Goal: Task Accomplishment & Management: Use online tool/utility

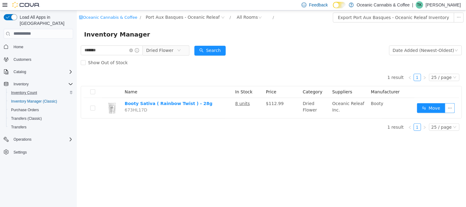
click at [41, 89] on div "Inventory Count" at bounding box center [41, 92] width 65 height 7
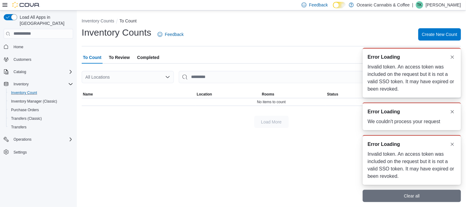
scroll to position [1, 0]
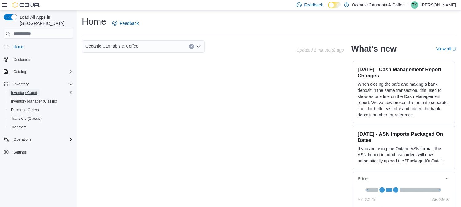
click at [26, 90] on span "Inventory Count" at bounding box center [24, 92] width 26 height 5
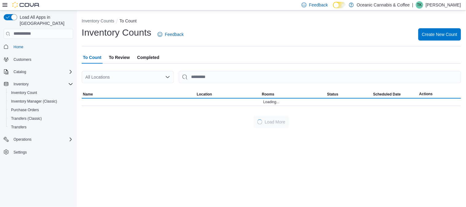
click at [141, 78] on div "All Locations" at bounding box center [128, 77] width 92 height 12
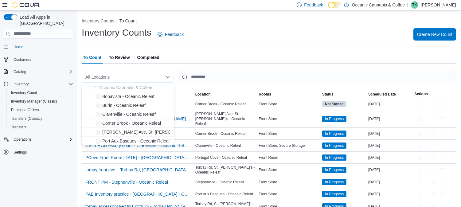
click at [141, 78] on div "All Locations Combo box. Selected. Combo box input. All Locations. Type some te…" at bounding box center [128, 77] width 92 height 12
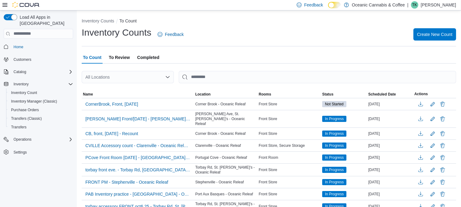
click at [278, 41] on div "Inventory Counts Feedback Create New Count" at bounding box center [269, 34] width 375 height 16
click at [440, 37] on span "Create New Count" at bounding box center [434, 34] width 35 height 12
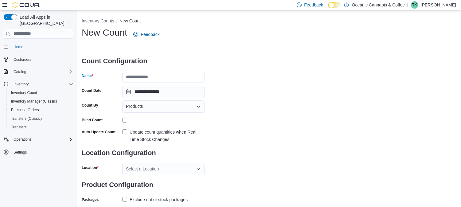
click at [149, 79] on input "Name" at bounding box center [163, 77] width 82 height 12
type input "**********"
click at [157, 105] on div "Products" at bounding box center [163, 106] width 82 height 12
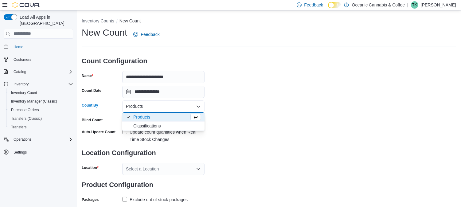
click at [57, 197] on div "Load All Apps in New Hub Home Customers Catalog Inventory Inventory Count Inven…" at bounding box center [38, 109] width 77 height 199
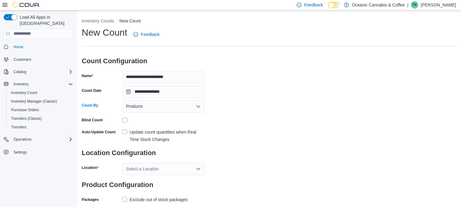
click at [149, 107] on div "Products" at bounding box center [163, 106] width 82 height 12
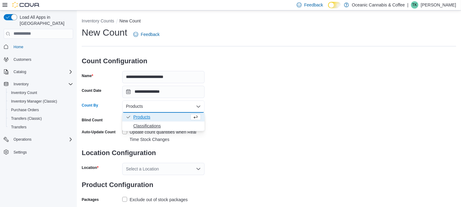
click at [153, 123] on span "Classifications" at bounding box center [167, 126] width 68 height 6
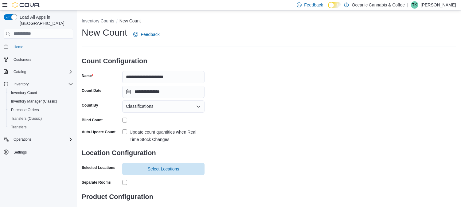
click at [128, 130] on label "Update count quantities when Real Time Stock Changes" at bounding box center [163, 135] width 82 height 15
click at [167, 168] on span "Select Locations" at bounding box center [164, 169] width 32 height 6
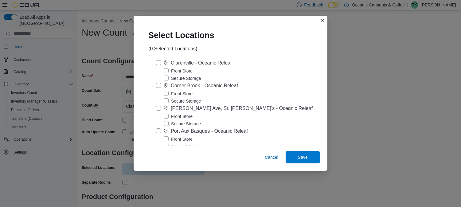
scroll to position [68, 0]
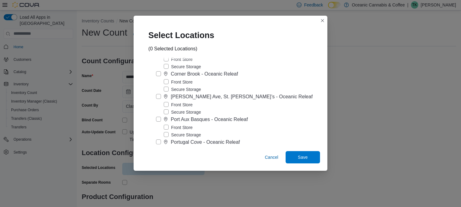
click at [164, 123] on label "Port Aux Basques - Oceanic Releaf" at bounding box center [202, 119] width 92 height 7
click at [172, 139] on label "Secure Storage" at bounding box center [182, 134] width 37 height 7
click at [292, 156] on span "Save" at bounding box center [302, 157] width 27 height 12
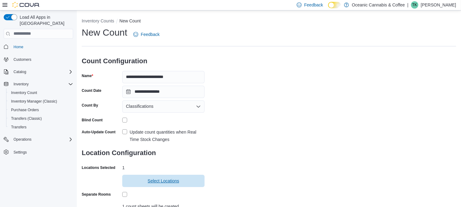
scroll to position [65, 0]
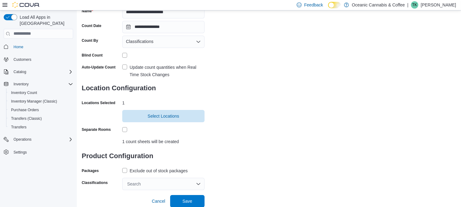
click at [126, 170] on label "Exclude out of stock packages" at bounding box center [154, 170] width 65 height 7
click at [132, 182] on div "Search" at bounding box center [163, 184] width 82 height 12
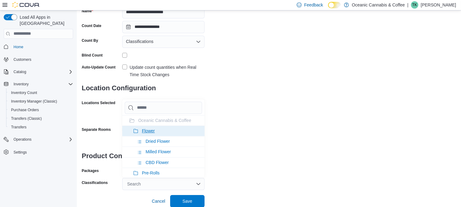
click at [155, 131] on li "Flower" at bounding box center [163, 131] width 82 height 10
click at [155, 131] on span "Pre-Rolls" at bounding box center [151, 130] width 18 height 5
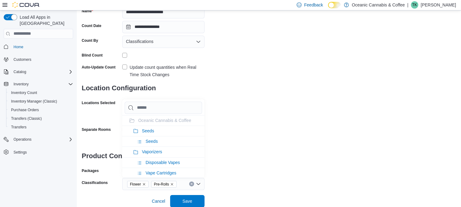
click at [155, 131] on li "Seeds" at bounding box center [163, 131] width 82 height 10
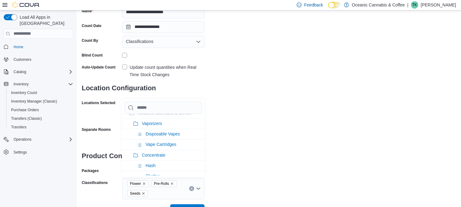
scroll to position [0, 0]
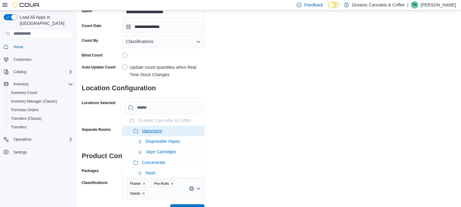
click at [155, 129] on span "Vaporizers" at bounding box center [152, 130] width 20 height 5
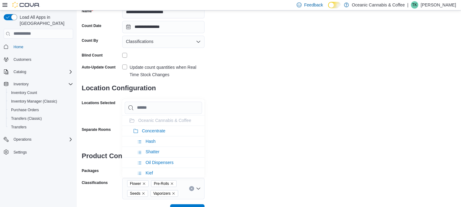
click at [155, 129] on span "Concentrate" at bounding box center [153, 130] width 23 height 5
click at [155, 129] on span "Edibles" at bounding box center [149, 130] width 14 height 5
click at [155, 129] on span "Oil & Capsules" at bounding box center [156, 130] width 29 height 5
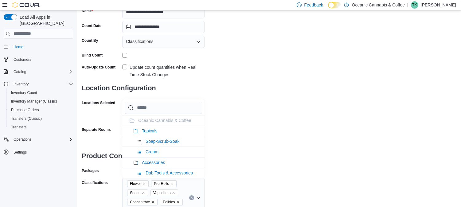
click at [155, 129] on span "Topicals" at bounding box center [150, 130] width 16 height 5
click at [259, 116] on div "**********" at bounding box center [269, 90] width 375 height 256
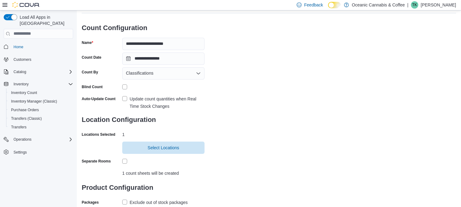
scroll to position [92, 0]
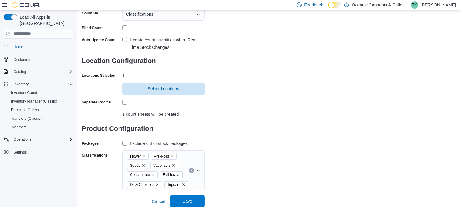
click at [188, 200] on span "Save" at bounding box center [188, 201] width 10 height 6
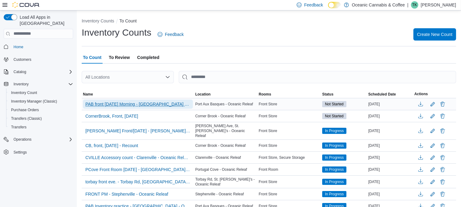
click at [130, 105] on span "PAB front Oct 12 Morning - Port Aux Basques - Oceanic Releaf" at bounding box center [137, 104] width 105 height 6
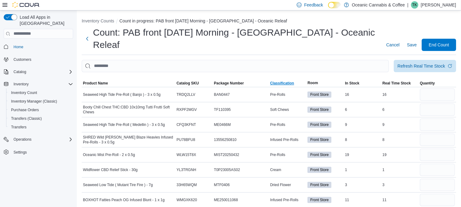
click at [287, 81] on span "Classification" at bounding box center [282, 83] width 24 height 5
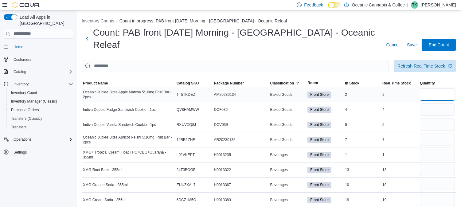
click at [438, 88] on input "number" at bounding box center [437, 94] width 35 height 12
type input "*"
click at [427, 104] on input "number" at bounding box center [437, 110] width 35 height 12
type input "*"
click at [427, 119] on input "number" at bounding box center [437, 125] width 35 height 12
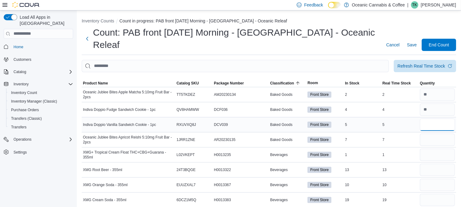
click at [427, 119] on input "number" at bounding box center [437, 125] width 35 height 12
type input "*"
click at [431, 134] on input "number" at bounding box center [437, 140] width 35 height 12
type input "*"
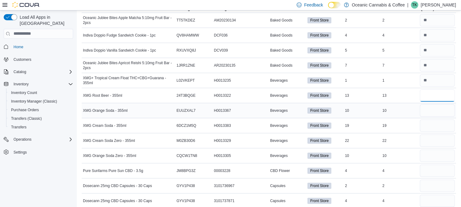
scroll to position [75, 0]
click at [436, 164] on input "number" at bounding box center [437, 170] width 35 height 12
type input "*"
click at [431, 195] on input "number" at bounding box center [437, 201] width 35 height 12
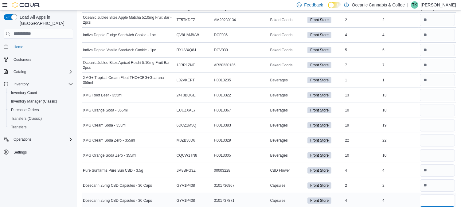
type input "*"
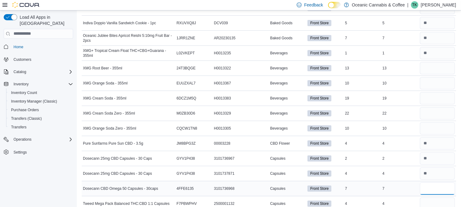
click at [432, 183] on input "number" at bounding box center [437, 189] width 35 height 12
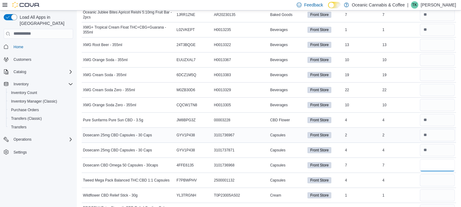
scroll to position [125, 0]
type input "*"
click at [443, 174] on input "number" at bounding box center [437, 180] width 35 height 12
type input "*"
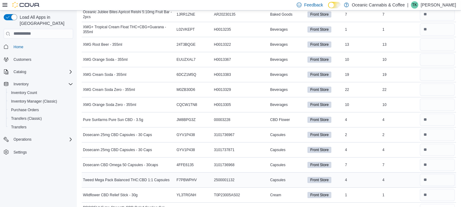
type input "*"
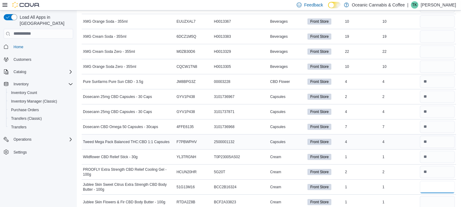
scroll to position [171, 0]
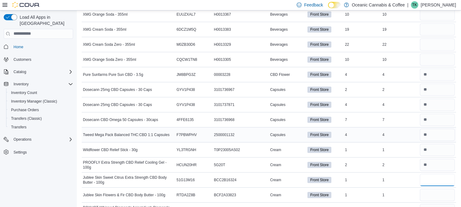
type input "*"
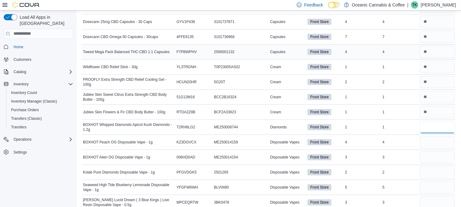
scroll to position [254, 0]
type input "*"
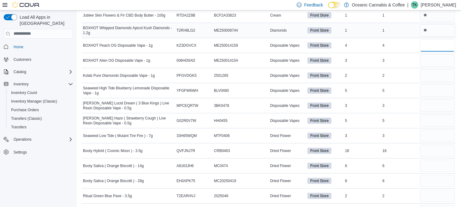
scroll to position [351, 0]
click at [438, 129] on input "number" at bounding box center [437, 135] width 35 height 12
type input "*"
type input "**"
type input "*"
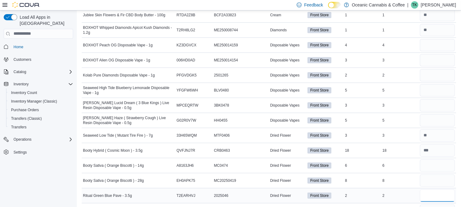
click at [437, 190] on input "number" at bounding box center [437, 196] width 35 height 12
type input "*"
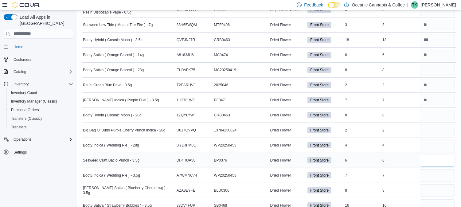
type input "*"
type input "**"
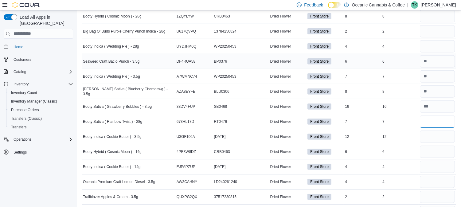
scroll to position [561, 0]
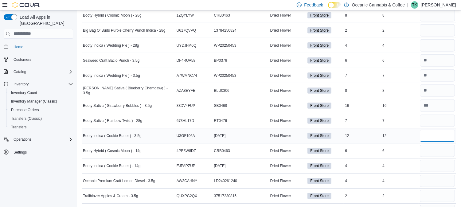
type input "**"
type input "*"
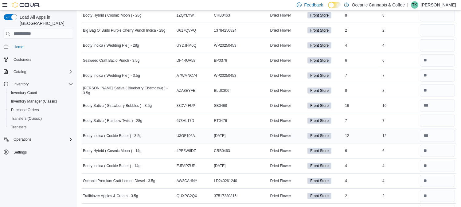
type input "*"
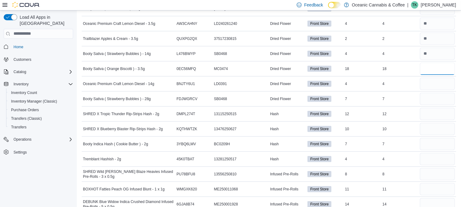
scroll to position [719, 0]
type input "**"
type input "*"
type input "**"
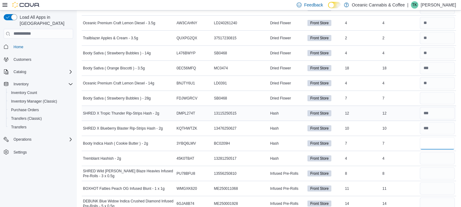
type input "*"
type input "**"
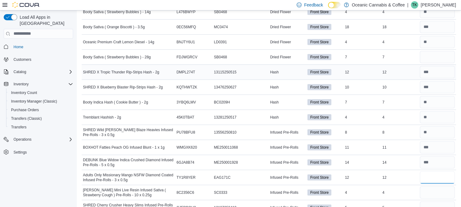
scroll to position [761, 0]
type input "**"
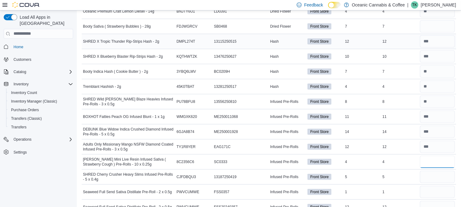
scroll to position [791, 0]
type input "*"
type input "**"
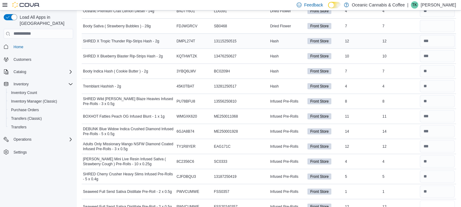
type input "**"
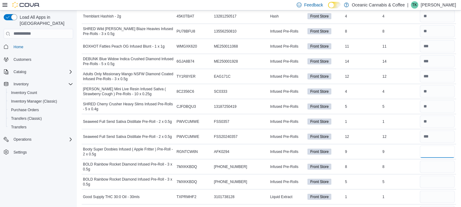
scroll to position [862, 0]
type input "*"
click at [437, 175] on input "number" at bounding box center [437, 181] width 35 height 12
type input "*"
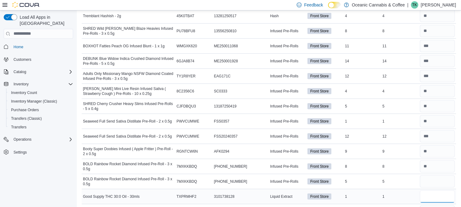
click at [432, 191] on input "number" at bounding box center [437, 197] width 35 height 12
type input "*"
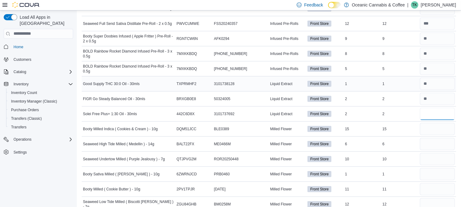
type input "*"
type input "**"
type input "*"
type input "**"
type input "*"
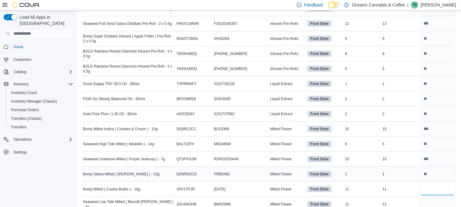
type input "**"
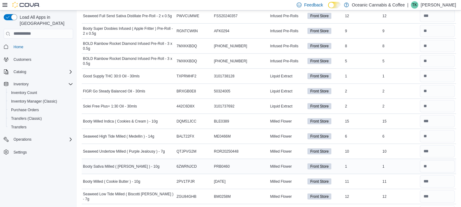
type input "*"
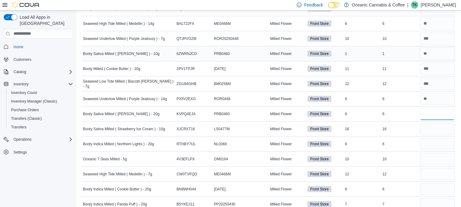
type input "*"
type input "**"
click at [435, 138] on input "number" at bounding box center [437, 144] width 35 height 12
type input "*"
click at [435, 153] on input "number" at bounding box center [437, 159] width 35 height 12
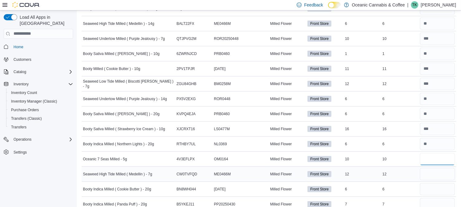
type input "**"
click at [429, 168] on input "number" at bounding box center [437, 174] width 35 height 12
type input "**"
click at [431, 183] on input "number" at bounding box center [437, 189] width 35 height 12
type input "*"
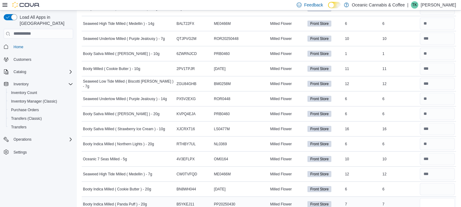
click at [435, 198] on input "number" at bounding box center [437, 204] width 35 height 12
type input "*"
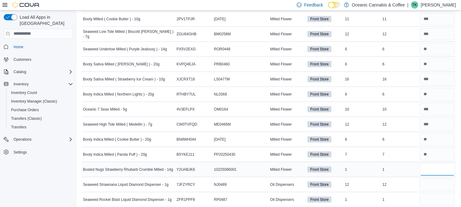
click at [431, 163] on input "number" at bounding box center [437, 169] width 35 height 12
type input "*"
click at [434, 179] on input "number" at bounding box center [437, 185] width 35 height 12
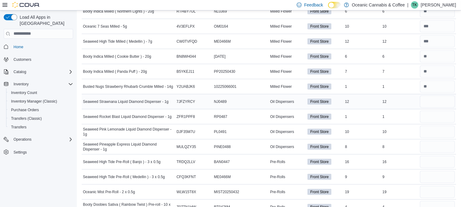
scroll to position [1228, 0]
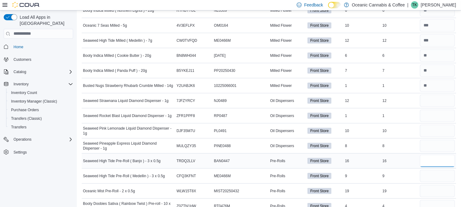
click at [441, 155] on input "number" at bounding box center [437, 161] width 35 height 12
type input "**"
click at [435, 170] on input "number" at bounding box center [437, 176] width 35 height 12
type input "*"
click at [434, 185] on input "number" at bounding box center [437, 191] width 35 height 12
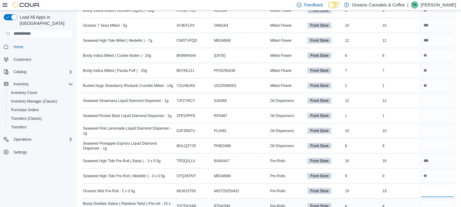
type input "**"
click at [440, 200] on input "number" at bounding box center [437, 206] width 35 height 12
type input "*"
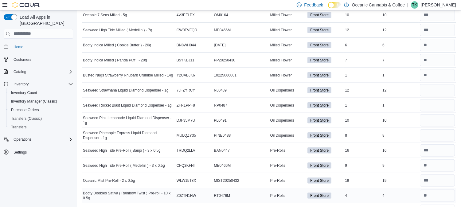
type input "*"
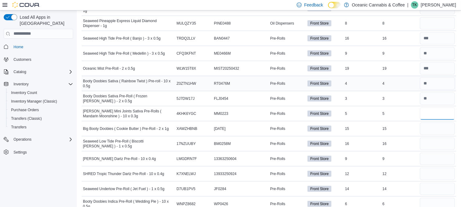
type input "*"
type input "**"
type input "*"
type input "**"
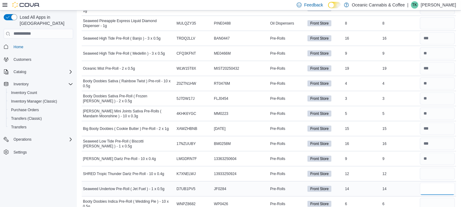
click at [431, 183] on input "number" at bounding box center [437, 189] width 35 height 12
type input "**"
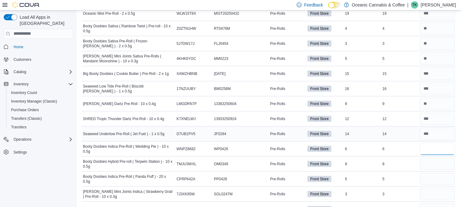
scroll to position [1406, 0]
type input "*"
click at [441, 158] on input "number" at bounding box center [437, 164] width 35 height 12
type input "*"
click at [430, 173] on input "number" at bounding box center [437, 179] width 35 height 12
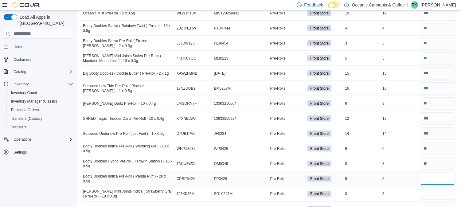
type input "*"
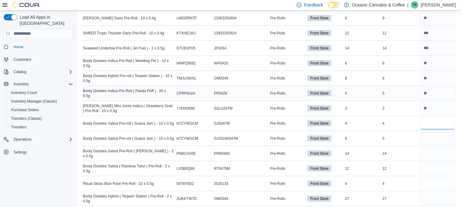
scroll to position [1492, 0]
type input "*"
click at [435, 132] on input "number" at bounding box center [437, 138] width 35 height 12
type input "*"
click at [441, 147] on input "number" at bounding box center [437, 153] width 35 height 12
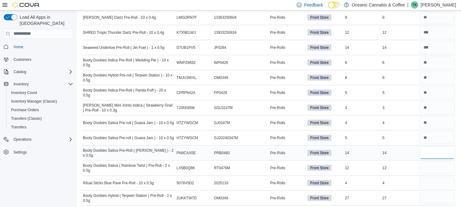
type input "**"
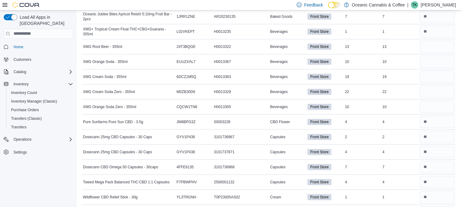
scroll to position [44, 0]
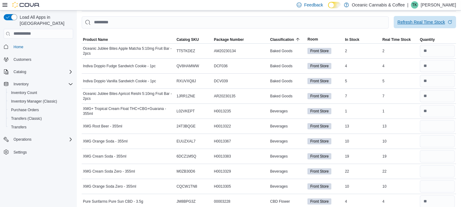
type input "**"
click at [445, 19] on div "Refresh Real Time Stock" at bounding box center [422, 22] width 48 height 6
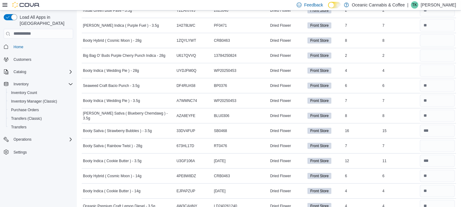
scroll to position [0, 0]
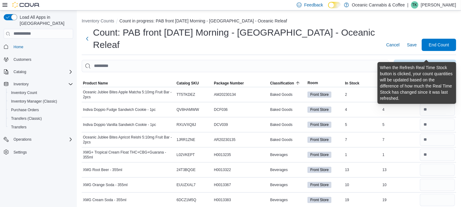
click at [428, 60] on span "Refresh Real Time Stock" at bounding box center [425, 66] width 55 height 12
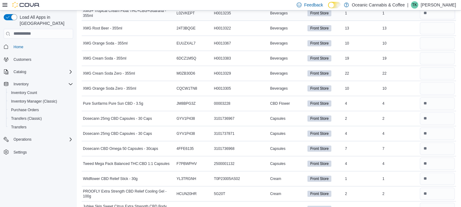
scroll to position [314, 0]
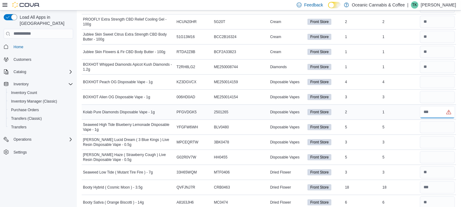
click at [443, 106] on input "number" at bounding box center [437, 112] width 35 height 12
type input "*"
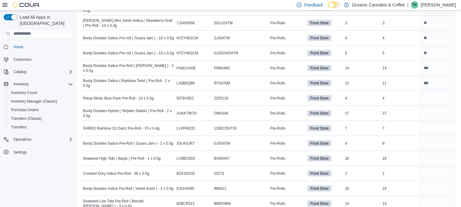
scroll to position [1576, 0]
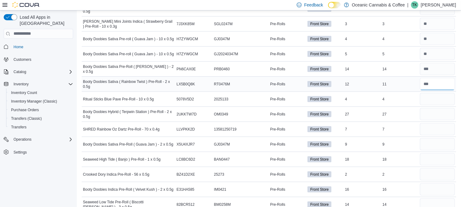
click at [439, 78] on input "number" at bounding box center [437, 84] width 35 height 12
type input "**"
click at [437, 93] on input "number" at bounding box center [437, 99] width 35 height 12
type input "*"
type input "**"
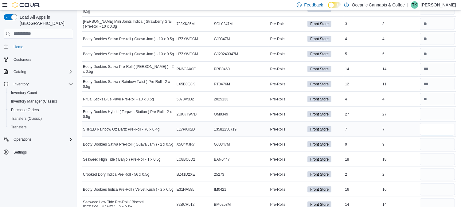
click at [442, 123] on input "number" at bounding box center [437, 129] width 35 height 12
type input "*"
type input "**"
click at [436, 183] on input "number" at bounding box center [437, 189] width 35 height 12
type input "**"
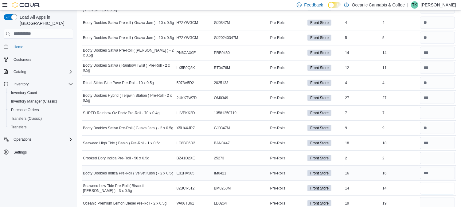
scroll to position [1593, 0]
type input "**"
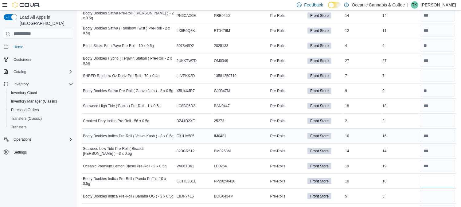
scroll to position [1630, 0]
type input "**"
click at [441, 190] on input "number" at bounding box center [437, 196] width 35 height 12
type input "*"
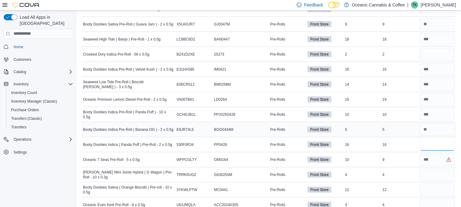
scroll to position [1703, 0]
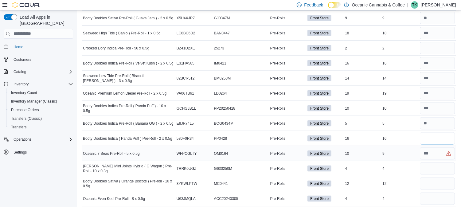
type input "**"
click at [438, 147] on input "number" at bounding box center [437, 153] width 35 height 12
type input "*"
click at [430, 163] on input "number" at bounding box center [437, 169] width 35 height 12
type input "*"
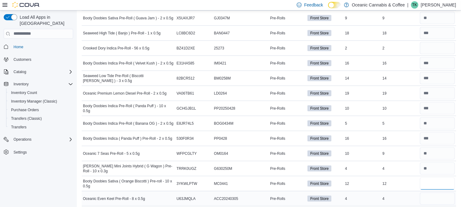
type input "**"
click at [431, 193] on input "number" at bounding box center [437, 199] width 35 height 12
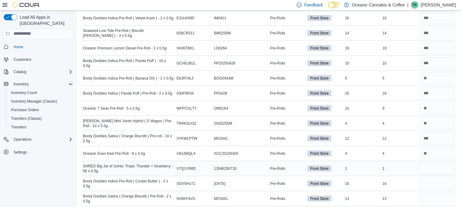
scroll to position [1749, 0]
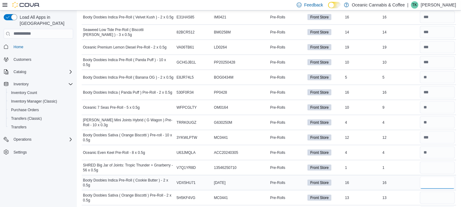
click at [436, 177] on input "number" at bounding box center [437, 183] width 35 height 12
click at [434, 194] on input "number" at bounding box center [437, 198] width 35 height 12
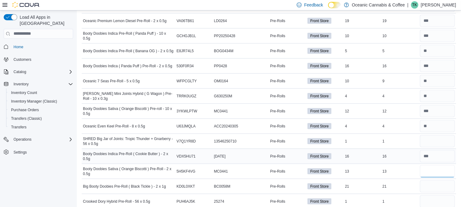
scroll to position [1776, 0]
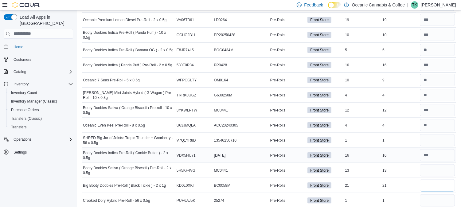
click at [428, 179] on input "number" at bounding box center [437, 185] width 35 height 12
click at [432, 195] on input "number" at bounding box center [437, 201] width 35 height 12
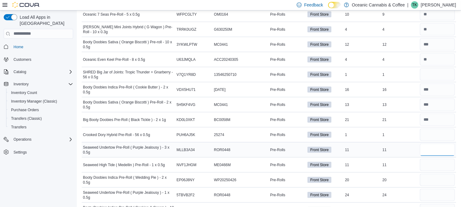
click at [446, 144] on input "number" at bounding box center [437, 150] width 35 height 12
click at [441, 159] on input "number" at bounding box center [437, 165] width 35 height 12
click at [441, 174] on input "number" at bounding box center [437, 180] width 35 height 12
click at [439, 159] on input "number" at bounding box center [437, 165] width 35 height 12
click at [441, 174] on input "number" at bounding box center [437, 180] width 35 height 12
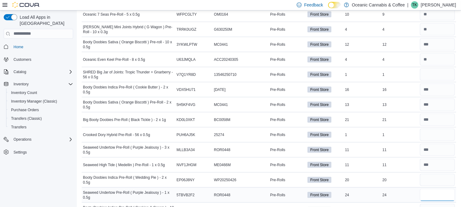
click at [439, 189] on input "number" at bounding box center [437, 195] width 35 height 12
click at [449, 204] on input "number" at bounding box center [437, 210] width 35 height 12
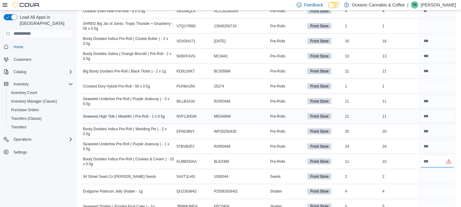
scroll to position [1891, 0]
click at [442, 170] on input "number" at bounding box center [437, 176] width 35 height 12
click at [442, 185] on input "number" at bounding box center [437, 191] width 35 height 12
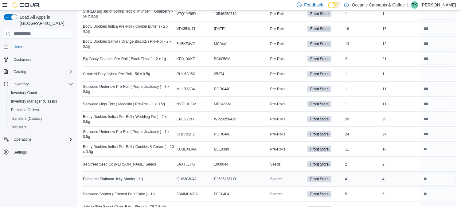
scroll to position [2015, 0]
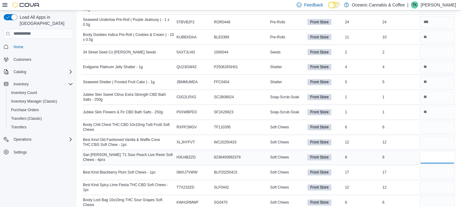
click at [441, 151] on input "number" at bounding box center [437, 157] width 35 height 12
click at [443, 167] on input "number" at bounding box center [437, 173] width 35 height 12
click at [442, 182] on input "number" at bounding box center [437, 188] width 35 height 12
click at [443, 200] on input "number" at bounding box center [437, 203] width 35 height 12
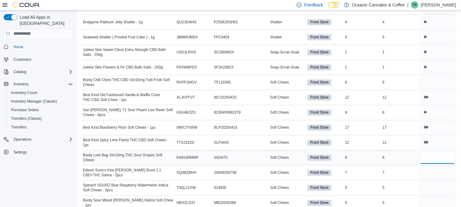
scroll to position [2061, 0]
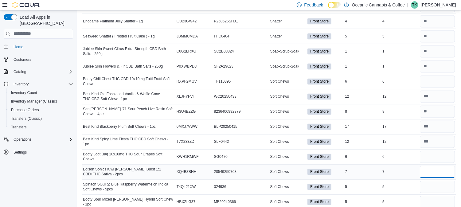
click at [432, 166] on input "number" at bounding box center [437, 172] width 35 height 12
click at [435, 181] on input "number" at bounding box center [437, 187] width 35 height 12
click at [436, 196] on input "number" at bounding box center [437, 202] width 35 height 12
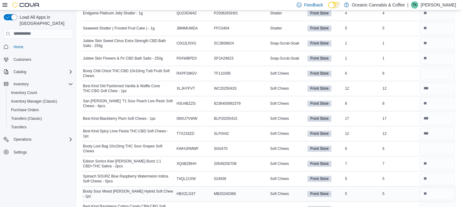
scroll to position [2181, 0]
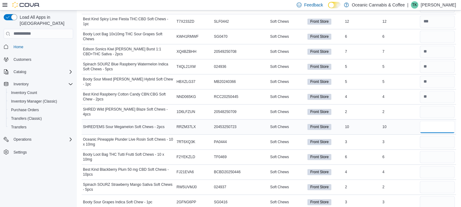
click at [445, 122] on input "number" at bounding box center [437, 127] width 35 height 12
click at [442, 166] on input "number" at bounding box center [437, 172] width 35 height 12
click at [448, 181] on input "number" at bounding box center [437, 187] width 35 height 12
click at [454, 196] on input "number" at bounding box center [437, 202] width 35 height 12
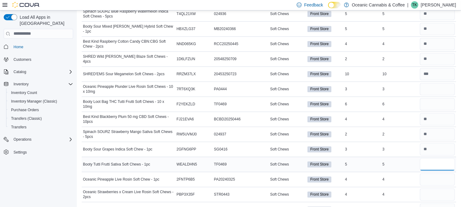
click at [433, 158] on input "number" at bounding box center [437, 164] width 35 height 12
click at [451, 173] on input "number" at bounding box center [437, 179] width 35 height 12
click at [454, 188] on input "number" at bounding box center [437, 194] width 35 height 12
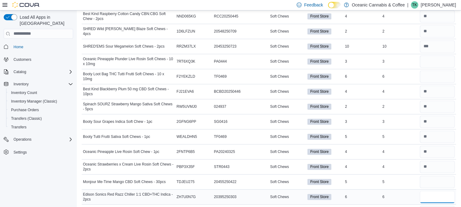
click at [444, 191] on input "number" at bounding box center [437, 197] width 35 height 12
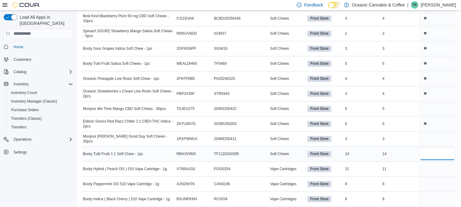
click at [432, 148] on input "number" at bounding box center [437, 154] width 35 height 12
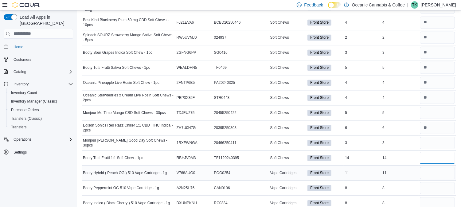
scroll to position [2329, 0]
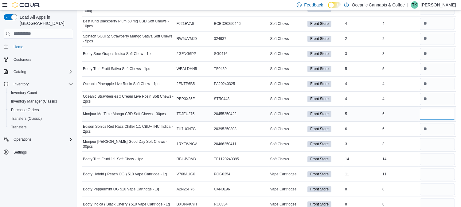
click at [430, 108] on input "number" at bounding box center [437, 114] width 35 height 12
click at [442, 138] on input "number" at bounding box center [437, 144] width 35 height 12
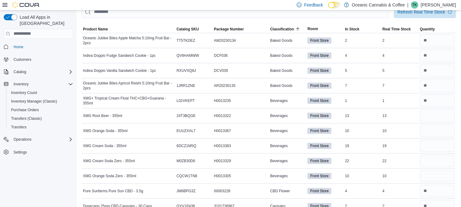
scroll to position [59, 0]
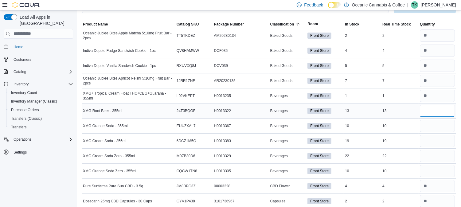
click at [433, 105] on input "number" at bounding box center [437, 111] width 35 height 12
click at [437, 120] on input "number" at bounding box center [437, 126] width 35 height 12
click at [438, 135] on input "number" at bounding box center [437, 141] width 35 height 12
click at [439, 150] on input "number" at bounding box center [437, 156] width 35 height 12
click at [434, 165] on input "number" at bounding box center [437, 171] width 35 height 12
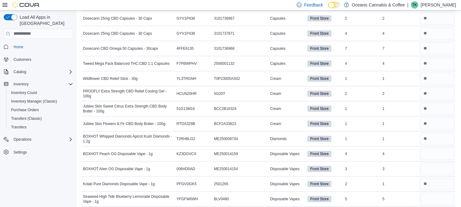
scroll to position [283, 0]
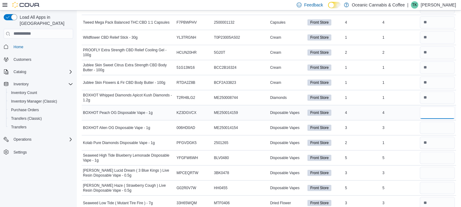
click at [432, 107] on input "number" at bounding box center [437, 113] width 35 height 12
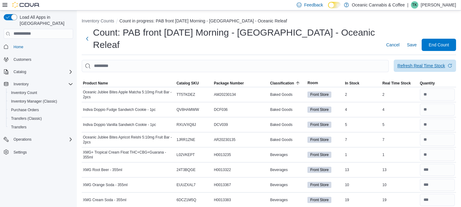
click at [445, 63] on div "Refresh Real Time Stock" at bounding box center [422, 66] width 48 height 6
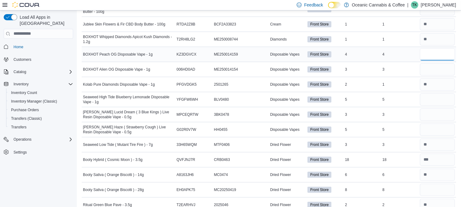
click at [438, 48] on input "number" at bounding box center [437, 54] width 35 height 12
click at [438, 63] on input "number" at bounding box center [437, 69] width 35 height 12
click at [448, 93] on input "number" at bounding box center [437, 99] width 35 height 12
click at [447, 108] on input "number" at bounding box center [437, 114] width 35 height 12
click at [447, 124] on input "number" at bounding box center [437, 130] width 35 height 12
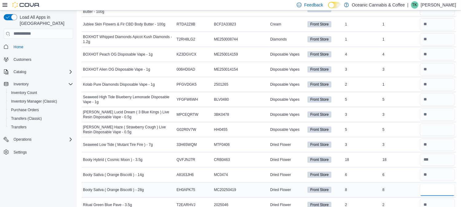
click at [442, 184] on input "number" at bounding box center [437, 190] width 35 height 12
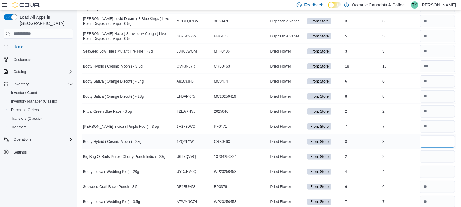
click at [429, 136] on input "number" at bounding box center [437, 142] width 35 height 12
click at [429, 151] on input "number" at bounding box center [437, 157] width 35 height 12
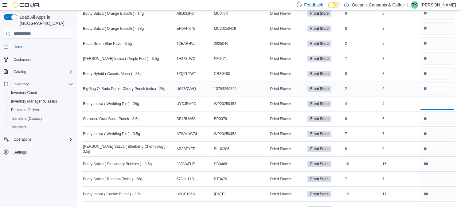
scroll to position [504, 0]
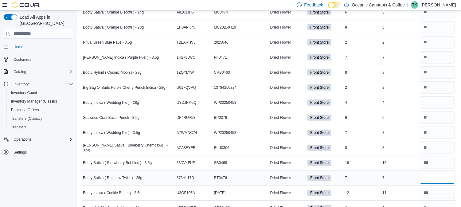
click at [435, 172] on input "number" at bounding box center [437, 178] width 35 height 12
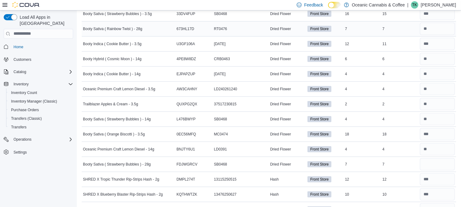
scroll to position [653, 0]
click at [435, 158] on input "number" at bounding box center [437, 164] width 35 height 12
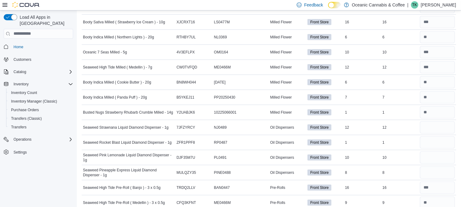
scroll to position [1202, 0]
click at [438, 121] on input "number" at bounding box center [437, 127] width 35 height 12
click at [432, 136] on input "number" at bounding box center [437, 142] width 35 height 12
click at [432, 151] on input "number" at bounding box center [437, 157] width 35 height 12
click at [441, 136] on input "number" at bounding box center [437, 142] width 35 height 12
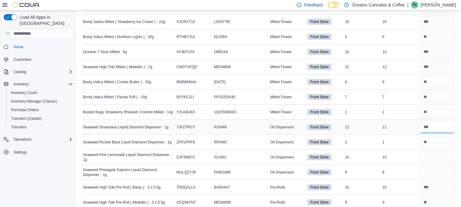
click at [442, 121] on input "number" at bounding box center [437, 127] width 35 height 12
click at [442, 136] on input "number" at bounding box center [437, 142] width 35 height 12
click at [438, 121] on input "number" at bounding box center [437, 127] width 35 height 12
click at [437, 136] on input "number" at bounding box center [437, 142] width 35 height 12
click at [433, 151] on input "number" at bounding box center [437, 157] width 35 height 12
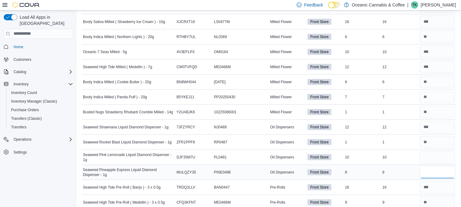
click at [439, 166] on input "number" at bounding box center [437, 172] width 35 height 12
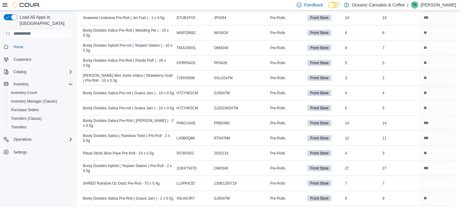
scroll to position [1553, 0]
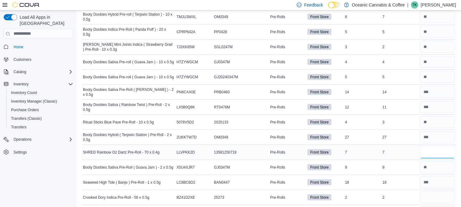
click at [435, 146] on input "number" at bounding box center [437, 152] width 35 height 12
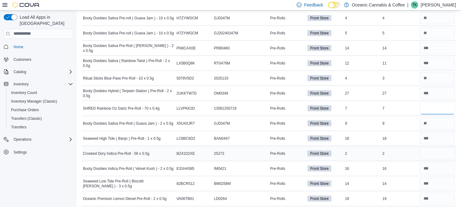
scroll to position [1598, 0]
click at [432, 147] on input "number" at bounding box center [437, 153] width 35 height 12
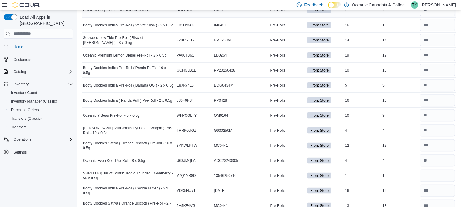
scroll to position [1757, 0]
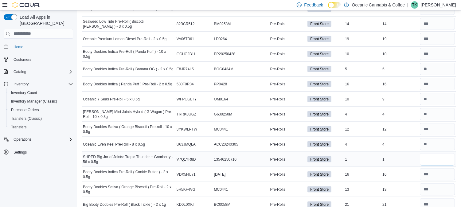
click at [432, 153] on input "number" at bounding box center [437, 159] width 35 height 12
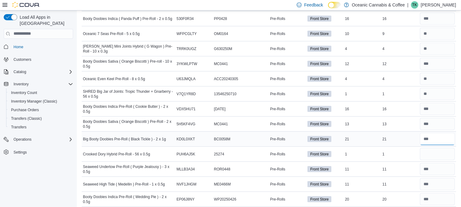
click at [428, 136] on input "number" at bounding box center [437, 139] width 35 height 12
click at [430, 148] on input "number" at bounding box center [437, 154] width 35 height 12
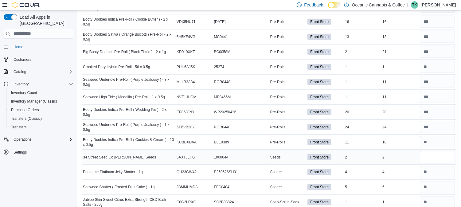
click at [430, 153] on input "number" at bounding box center [437, 157] width 35 height 12
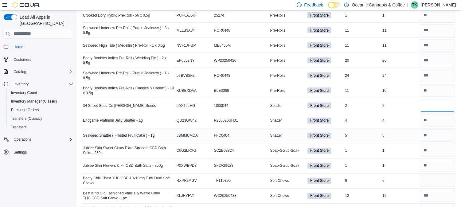
scroll to position [1962, 0]
click at [436, 175] on input "number" at bounding box center [437, 181] width 35 height 12
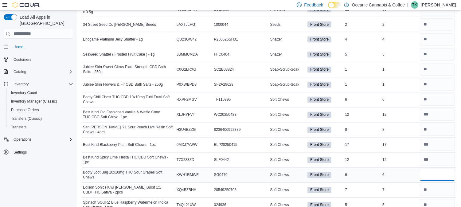
click at [435, 169] on input "number" at bounding box center [437, 175] width 35 height 12
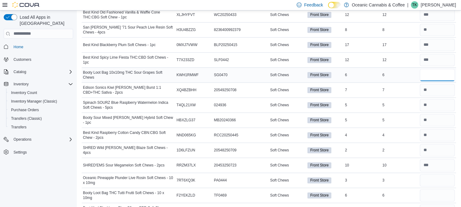
scroll to position [2146, 0]
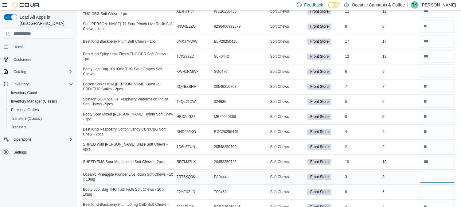
click at [431, 171] on input "number" at bounding box center [437, 177] width 35 height 12
click at [432, 186] on input "number" at bounding box center [437, 192] width 35 height 12
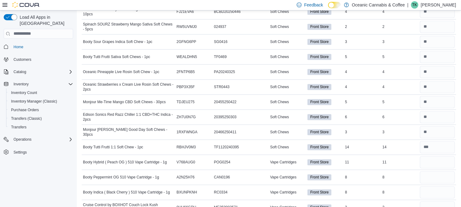
scroll to position [2342, 0]
click at [432, 157] on input "number" at bounding box center [437, 162] width 35 height 12
click at [441, 171] on input "number" at bounding box center [437, 177] width 35 height 12
click at [439, 188] on input "number" at bounding box center [437, 192] width 35 height 12
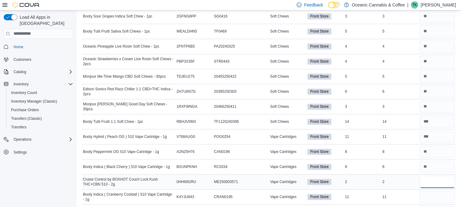
click at [437, 176] on input "number" at bounding box center [437, 182] width 35 height 12
click at [434, 191] on input "number" at bounding box center [437, 197] width 35 height 12
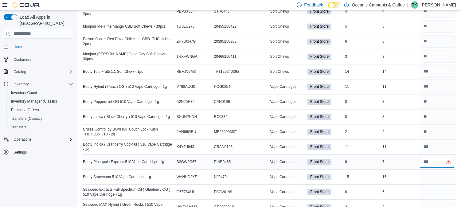
click at [434, 156] on input "number" at bounding box center [437, 162] width 35 height 12
click at [431, 171] on input "number" at bounding box center [437, 177] width 35 height 12
click at [436, 188] on input "number" at bounding box center [437, 192] width 35 height 12
click at [437, 201] on input "number" at bounding box center [437, 207] width 35 height 12
click at [434, 186] on input "number" at bounding box center [437, 192] width 35 height 12
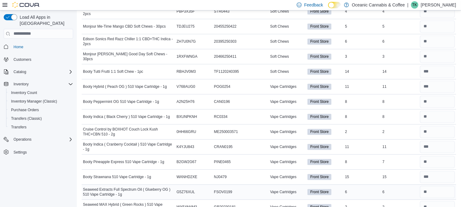
scroll to position [2452, 0]
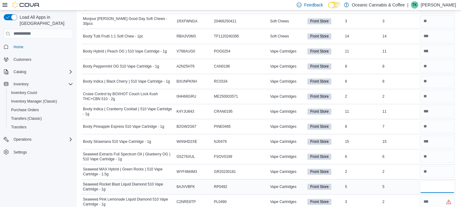
click at [430, 181] on input "number" at bounding box center [437, 187] width 35 height 12
click at [432, 196] on input "number" at bounding box center [437, 202] width 35 height 12
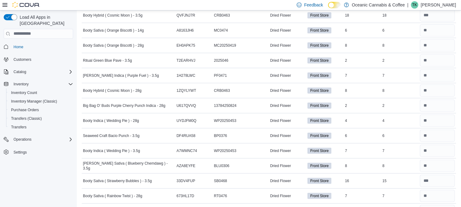
scroll to position [0, 0]
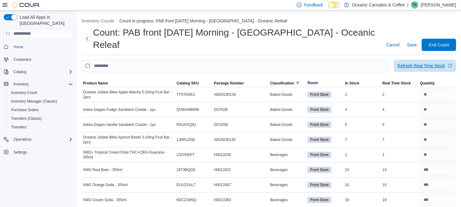
click at [438, 63] on div "Refresh Real Time Stock" at bounding box center [422, 66] width 48 height 6
click at [450, 38] on span "End Count" at bounding box center [439, 44] width 27 height 12
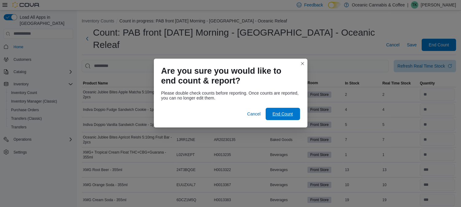
click at [276, 109] on span "End Count" at bounding box center [282, 114] width 27 height 12
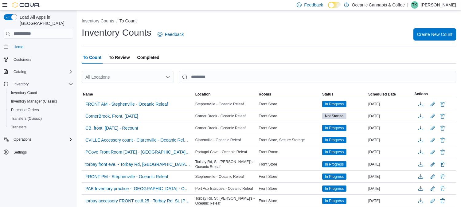
click at [115, 57] on span "To Review" at bounding box center [119, 57] width 21 height 12
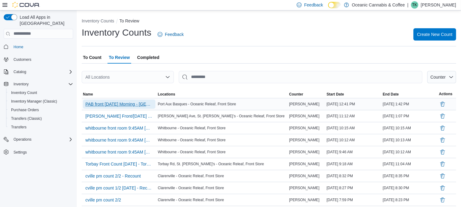
click at [139, 101] on span "PAB front Oct 12 Morning - Port Aux Basques - Oceanic Releaf" at bounding box center [119, 104] width 68 height 6
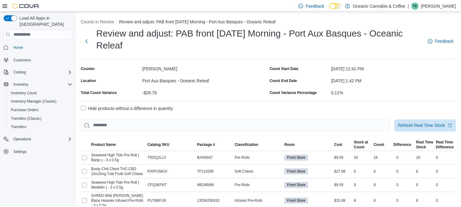
scroll to position [34, 0]
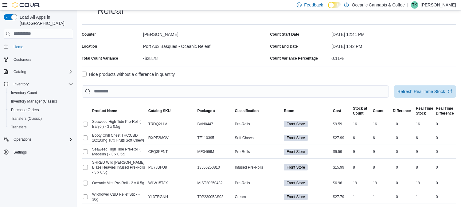
click at [162, 73] on label "Hide products without a difference in quantity" at bounding box center [128, 74] width 93 height 7
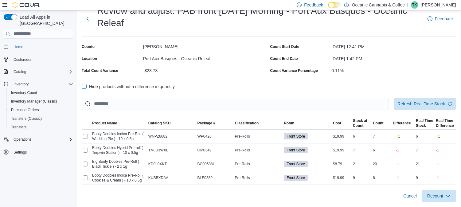
scroll to position [22, 0]
click at [442, 201] on span "Recount" at bounding box center [439, 196] width 27 height 12
click at [437, 181] on span "Recount all with differences" at bounding box center [427, 182] width 53 height 6
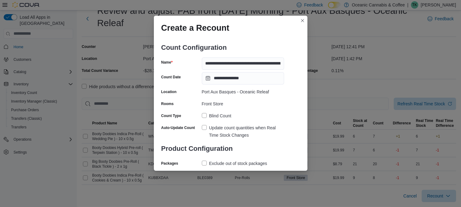
scroll to position [26, 0]
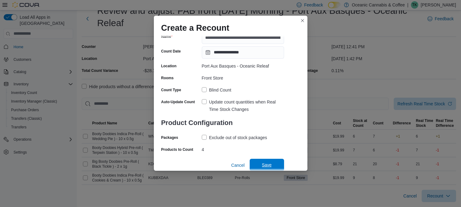
click at [268, 164] on span "Save" at bounding box center [267, 165] width 10 height 6
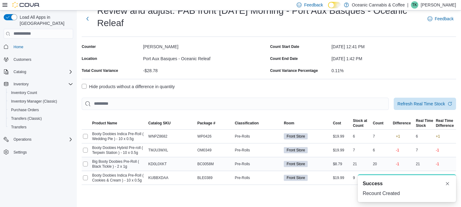
scroll to position [0, 0]
click at [450, 183] on button "Dismiss toast" at bounding box center [447, 183] width 7 height 7
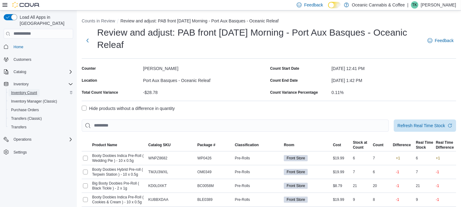
click at [33, 90] on span "Inventory Count" at bounding box center [24, 92] width 26 height 5
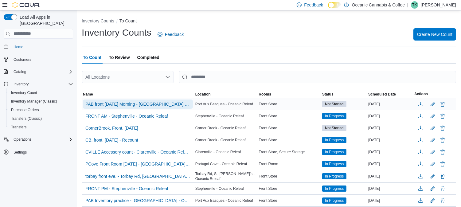
click at [143, 105] on span "PAB front Oct 12 Morning - Port Aux Basques - Oceanic Releaf - Recount" at bounding box center [137, 104] width 105 height 6
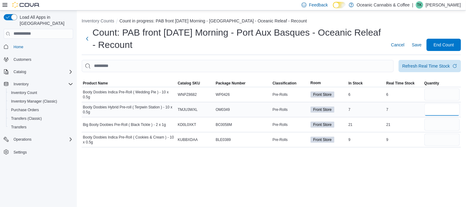
click at [441, 108] on input "number" at bounding box center [443, 110] width 36 height 12
click at [439, 91] on input "number" at bounding box center [443, 94] width 36 height 12
click at [429, 124] on input "number" at bounding box center [443, 125] width 36 height 12
click at [432, 142] on input "number" at bounding box center [443, 140] width 36 height 12
click at [442, 124] on input "number" at bounding box center [443, 125] width 36 height 12
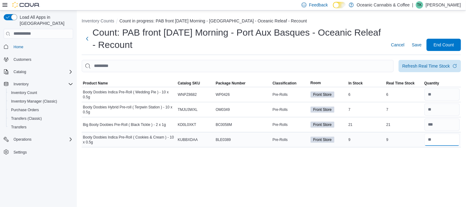
click at [436, 135] on input "number" at bounding box center [443, 140] width 36 height 12
click at [432, 94] on input "number" at bounding box center [443, 94] width 36 height 12
click at [446, 128] on input "number" at bounding box center [443, 125] width 36 height 12
click at [431, 140] on input "number" at bounding box center [443, 140] width 36 height 12
click at [437, 125] on input "number" at bounding box center [443, 125] width 36 height 12
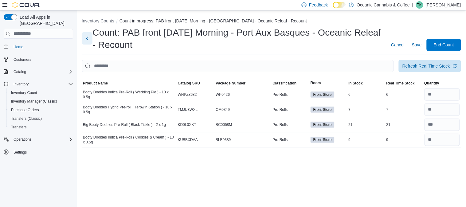
click at [88, 40] on button "Next" at bounding box center [87, 38] width 11 height 12
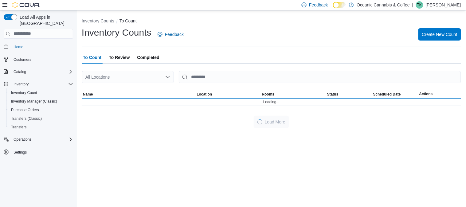
click at [120, 58] on span "To Review" at bounding box center [119, 57] width 21 height 12
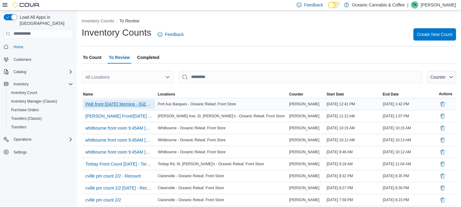
click at [110, 104] on span "PAB front Oct 12 Morning - Port Aux Basques - Oceanic Releaf" at bounding box center [119, 104] width 68 height 6
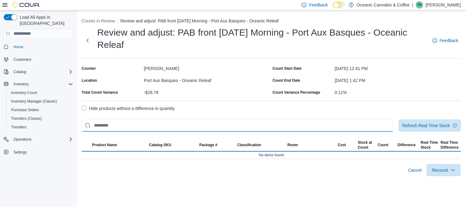
click at [120, 127] on input "This is a search bar. After typing your query, hit enter to filter the results …" at bounding box center [238, 126] width 312 height 12
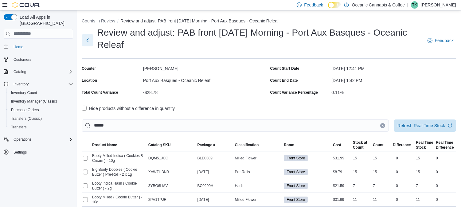
click at [84, 41] on button "Next" at bounding box center [88, 40] width 12 height 12
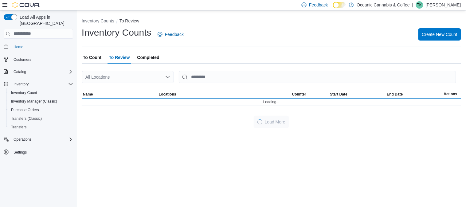
click at [91, 59] on span "To Count" at bounding box center [92, 57] width 18 height 12
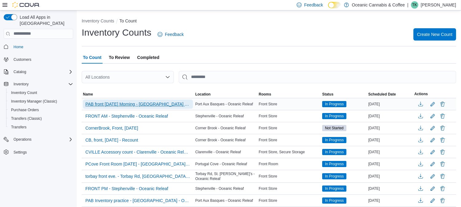
click at [127, 102] on span "PAB front Oct 12 Morning - Port Aux Basques - Oceanic Releaf - Recount" at bounding box center [137, 104] width 105 height 6
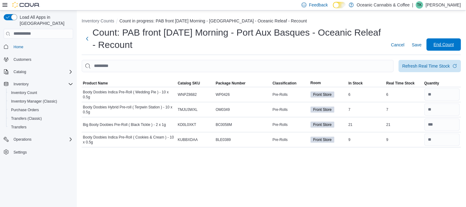
click at [438, 47] on span "End Count" at bounding box center [444, 44] width 20 height 6
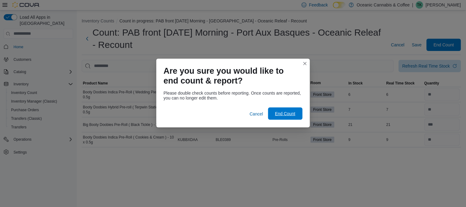
click at [277, 113] on span "End Count" at bounding box center [285, 114] width 20 height 6
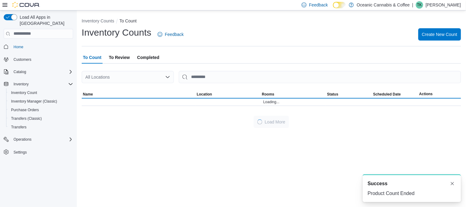
click at [121, 60] on span "To Review" at bounding box center [119, 57] width 21 height 12
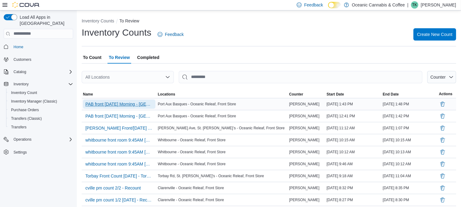
click at [116, 102] on span "PAB front Oct 12 Morning - Port Aux Basques - Oceanic Releaf - Recount" at bounding box center [119, 104] width 68 height 6
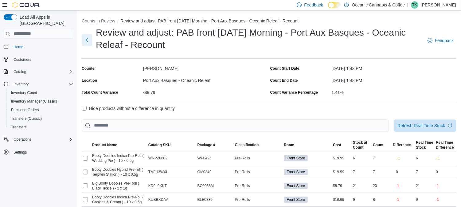
click at [85, 39] on button "Next" at bounding box center [87, 40] width 10 height 12
